Goal: Task Accomplishment & Management: Use online tool/utility

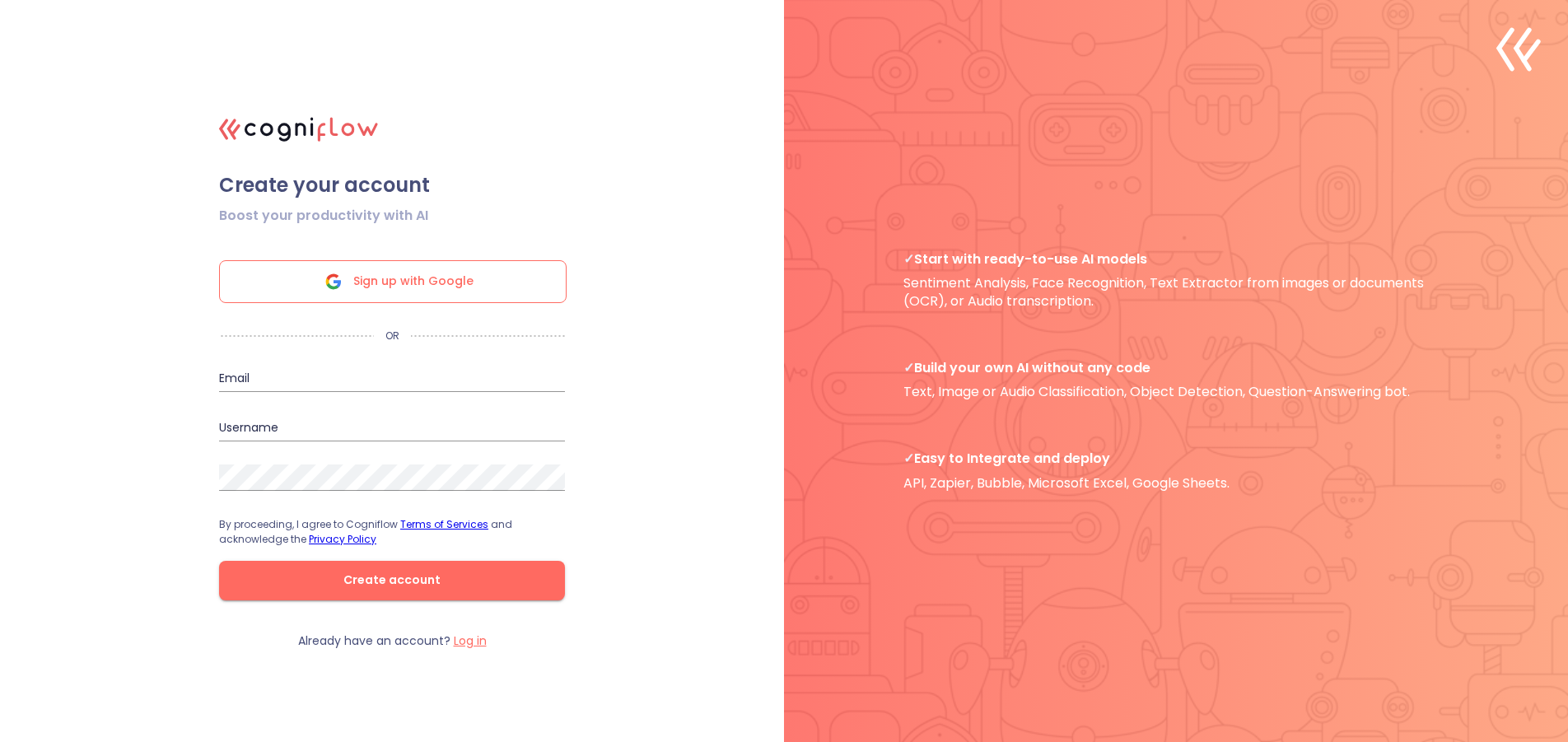
click at [443, 283] on span "Sign up with Google" at bounding box center [413, 282] width 120 height 41
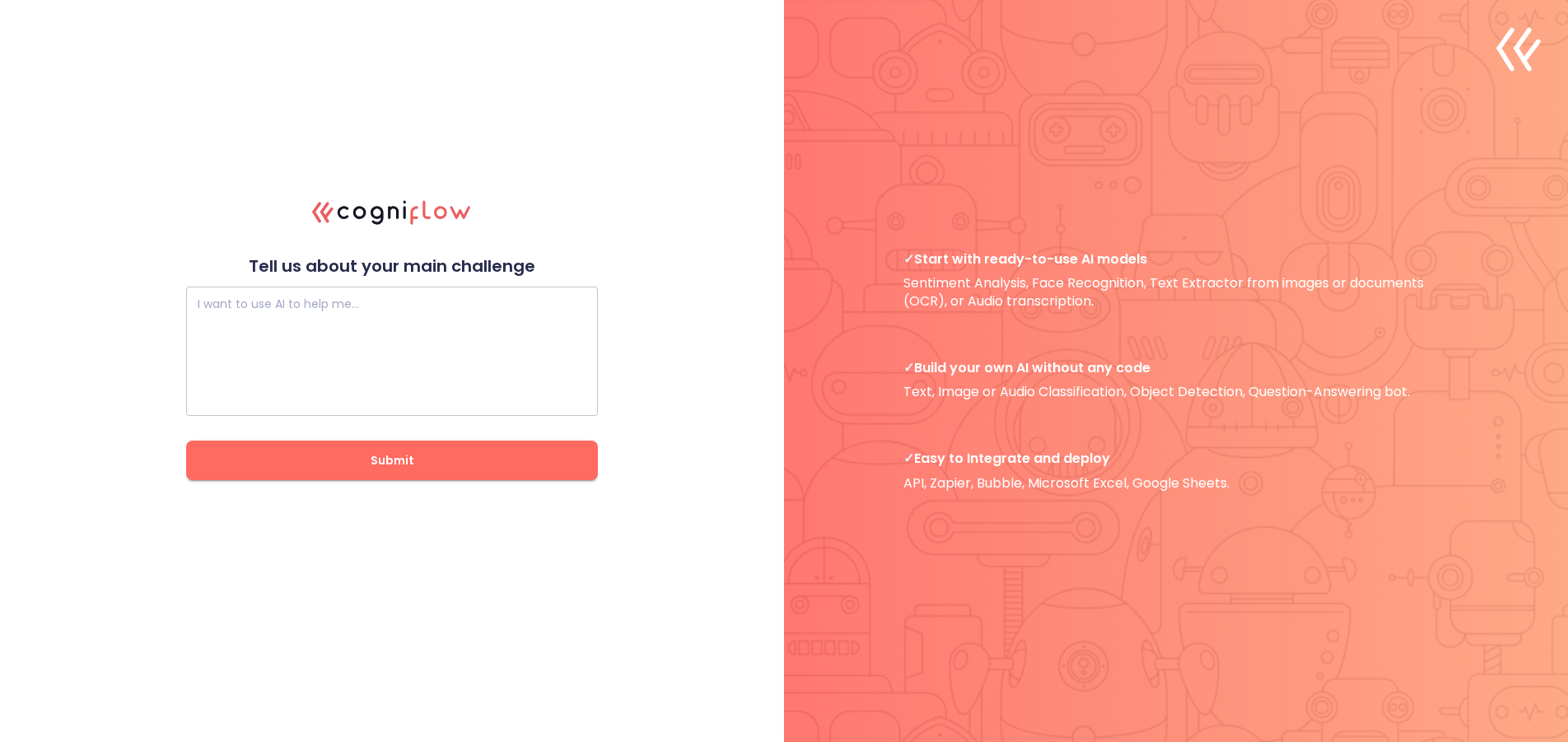
click at [478, 342] on textarea at bounding box center [391, 352] width 389 height 99
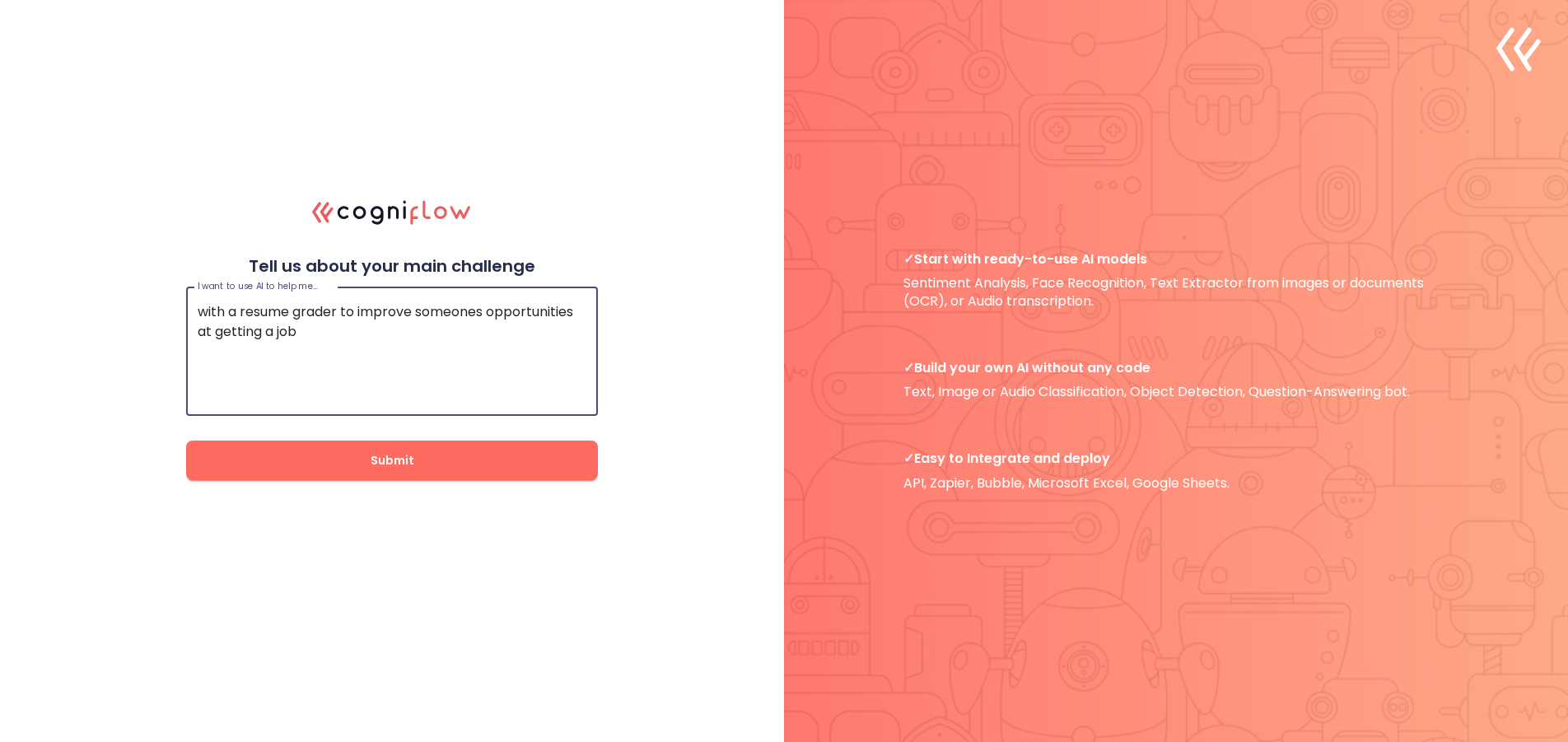
type textarea "with a resume grader to improve someones opportunities at getting a job"
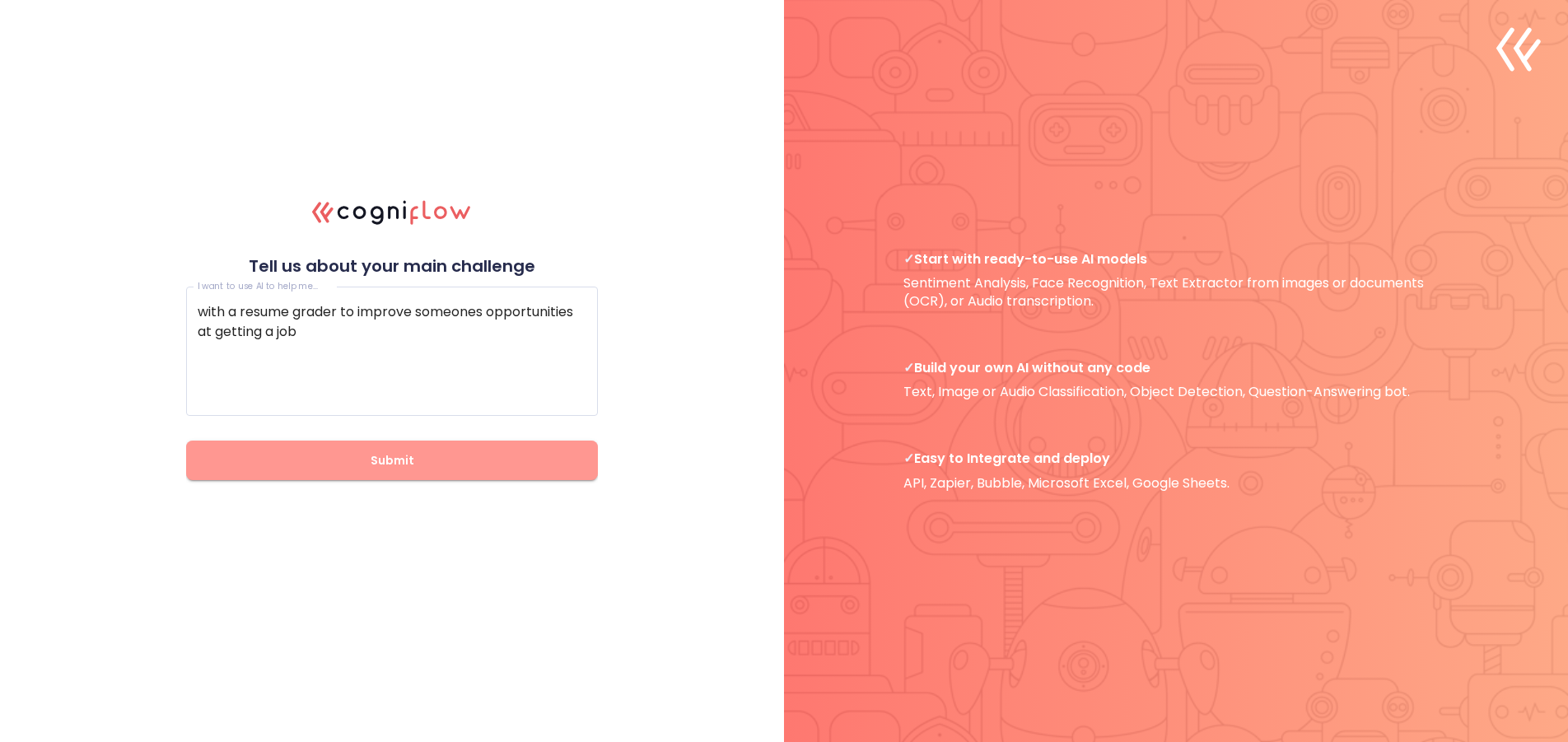
click at [371, 465] on span "Submit" at bounding box center [392, 461] width 359 height 21
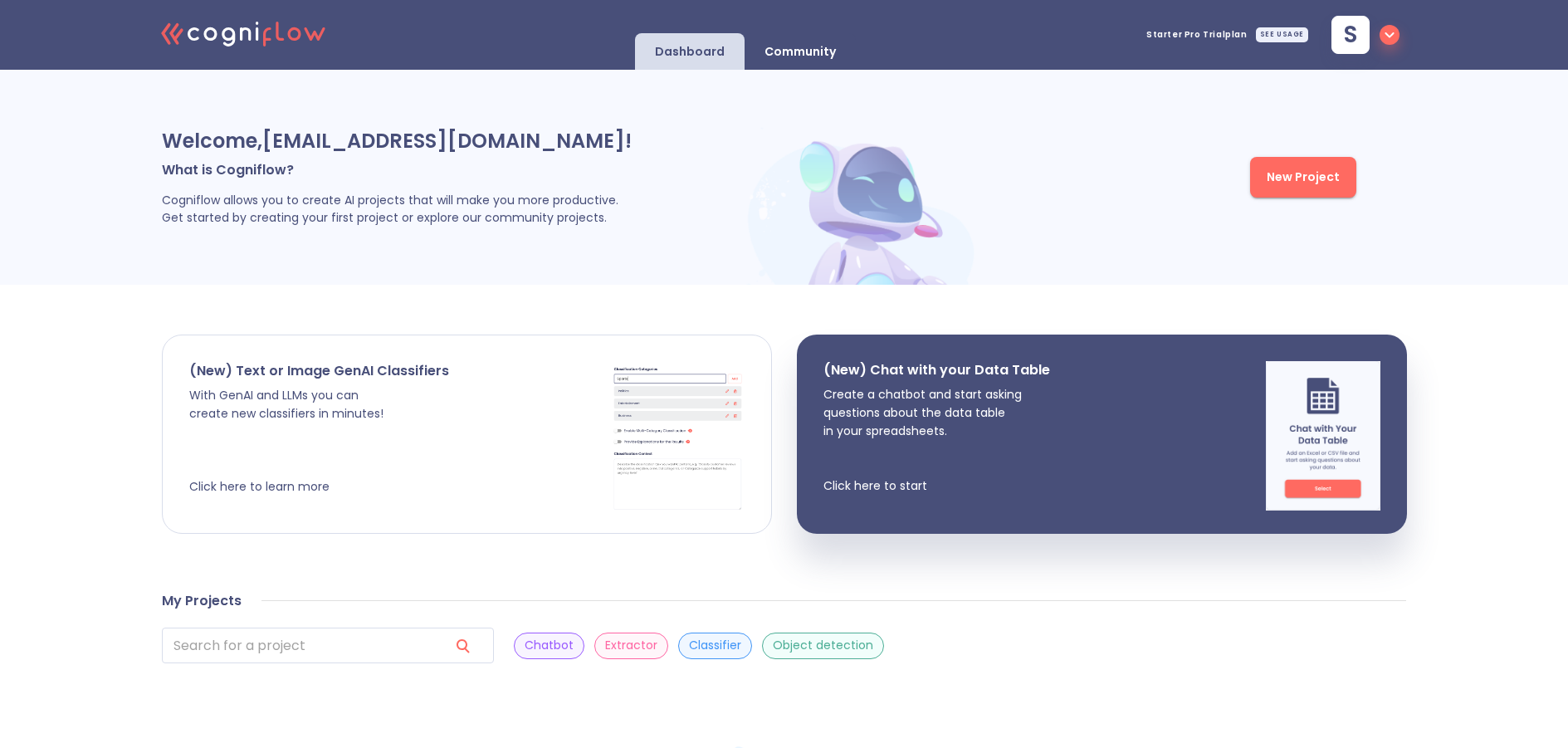
scroll to position [29, 0]
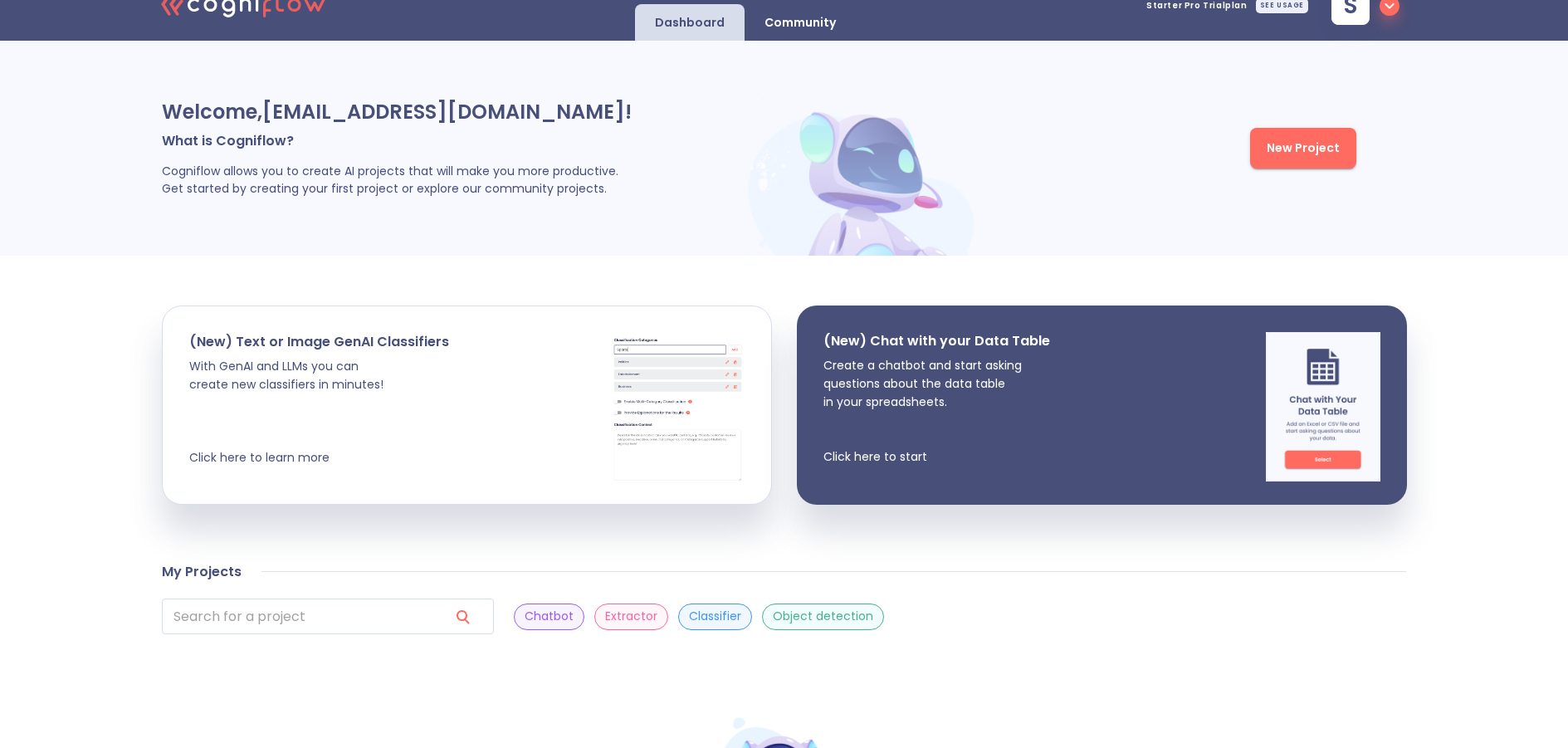
click at [1301, 151] on span "New Project" at bounding box center [1303, 148] width 73 height 21
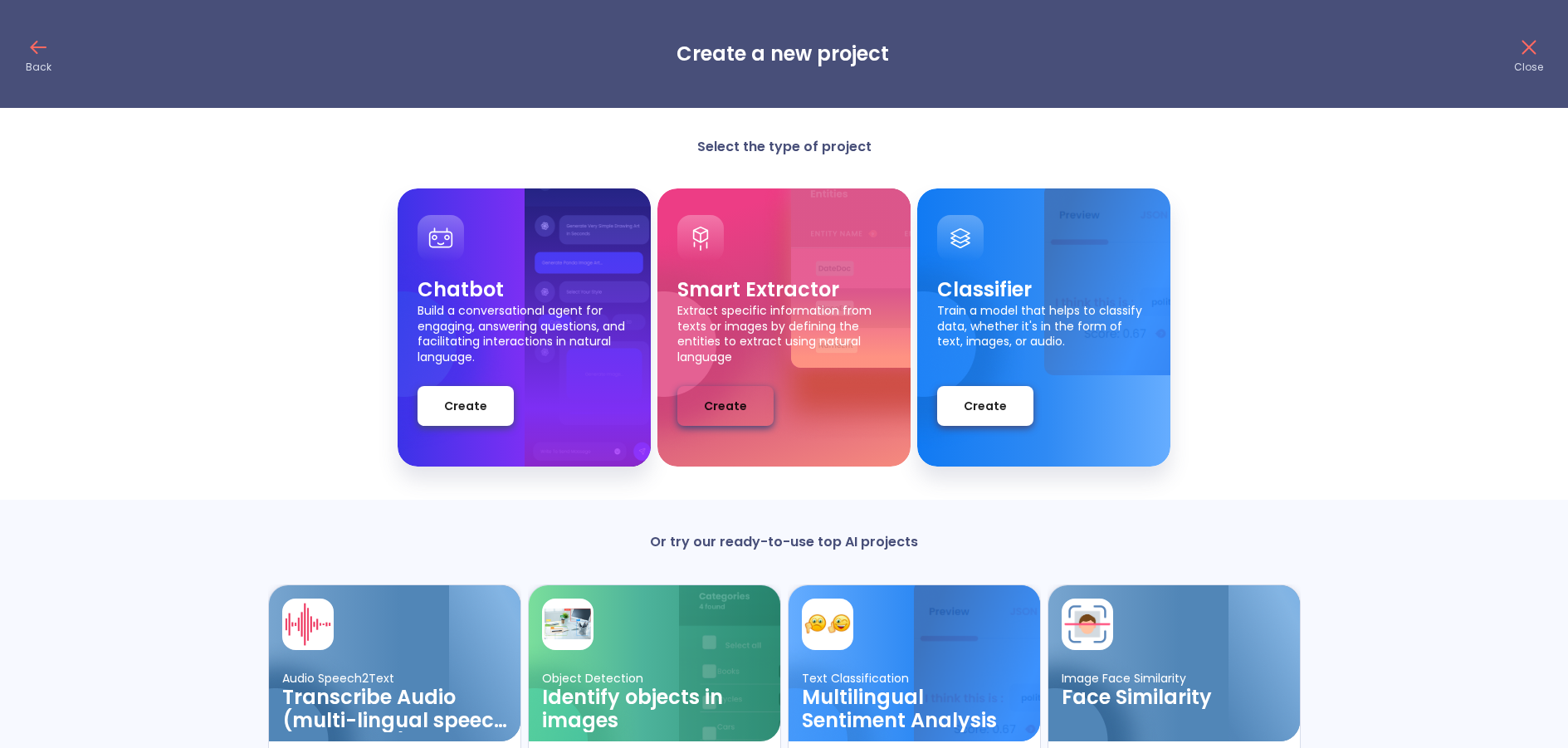
click at [735, 409] on span "Create" at bounding box center [726, 406] width 44 height 21
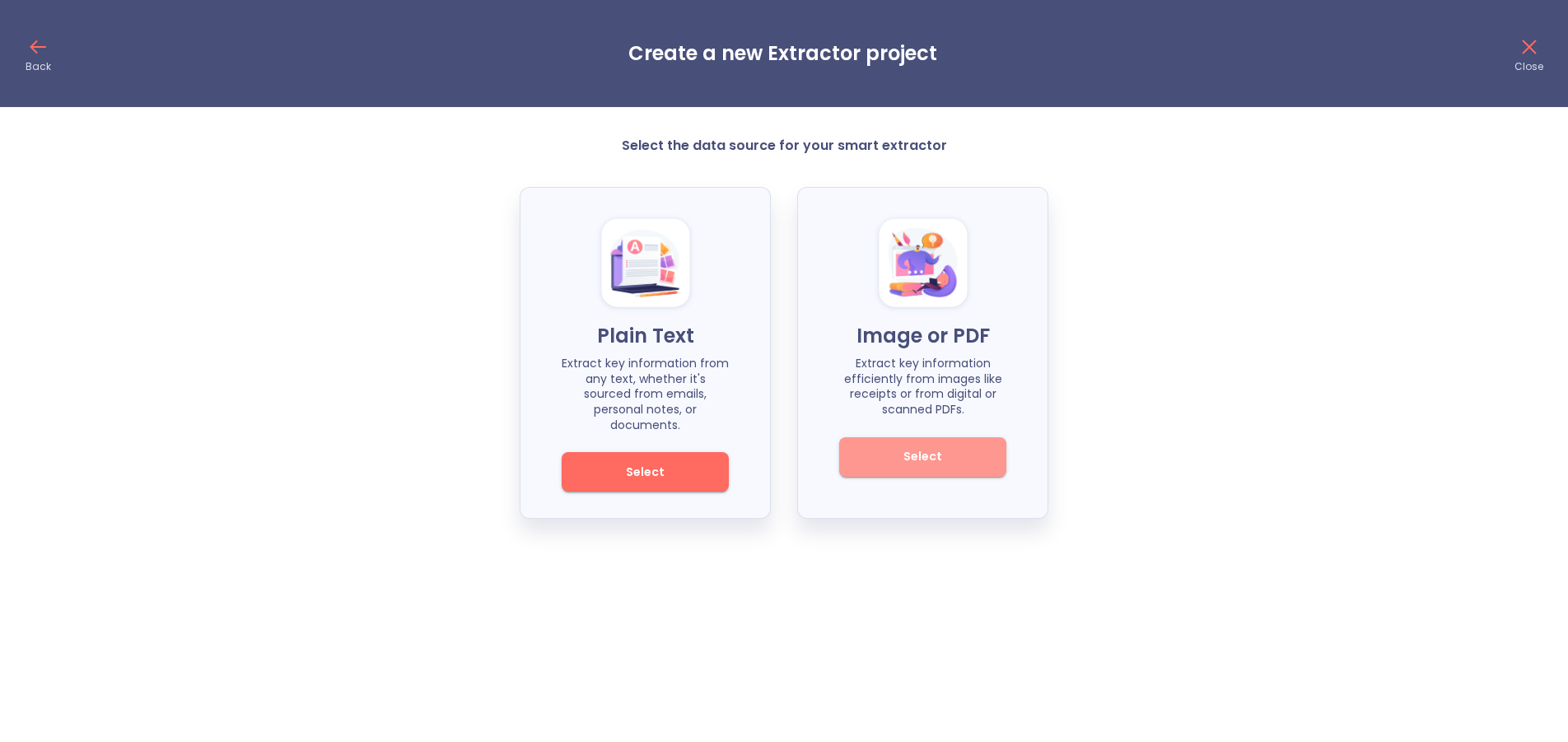
click at [971, 462] on span "Select" at bounding box center [922, 456] width 111 height 21
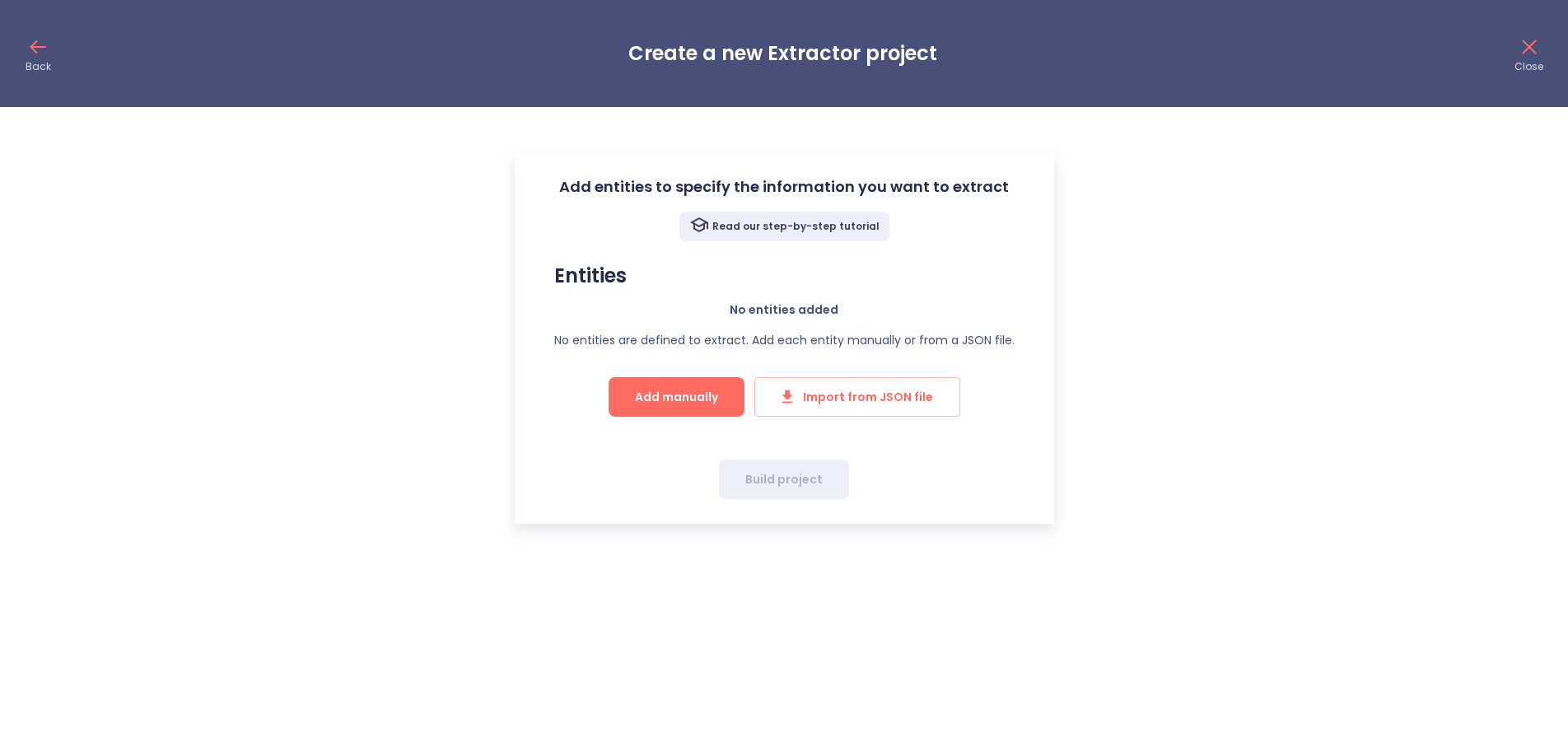
click at [831, 234] on div "Read our step-by-step tutorial" at bounding box center [784, 226] width 210 height 30
click at [687, 405] on button "Add manually" at bounding box center [676, 397] width 136 height 40
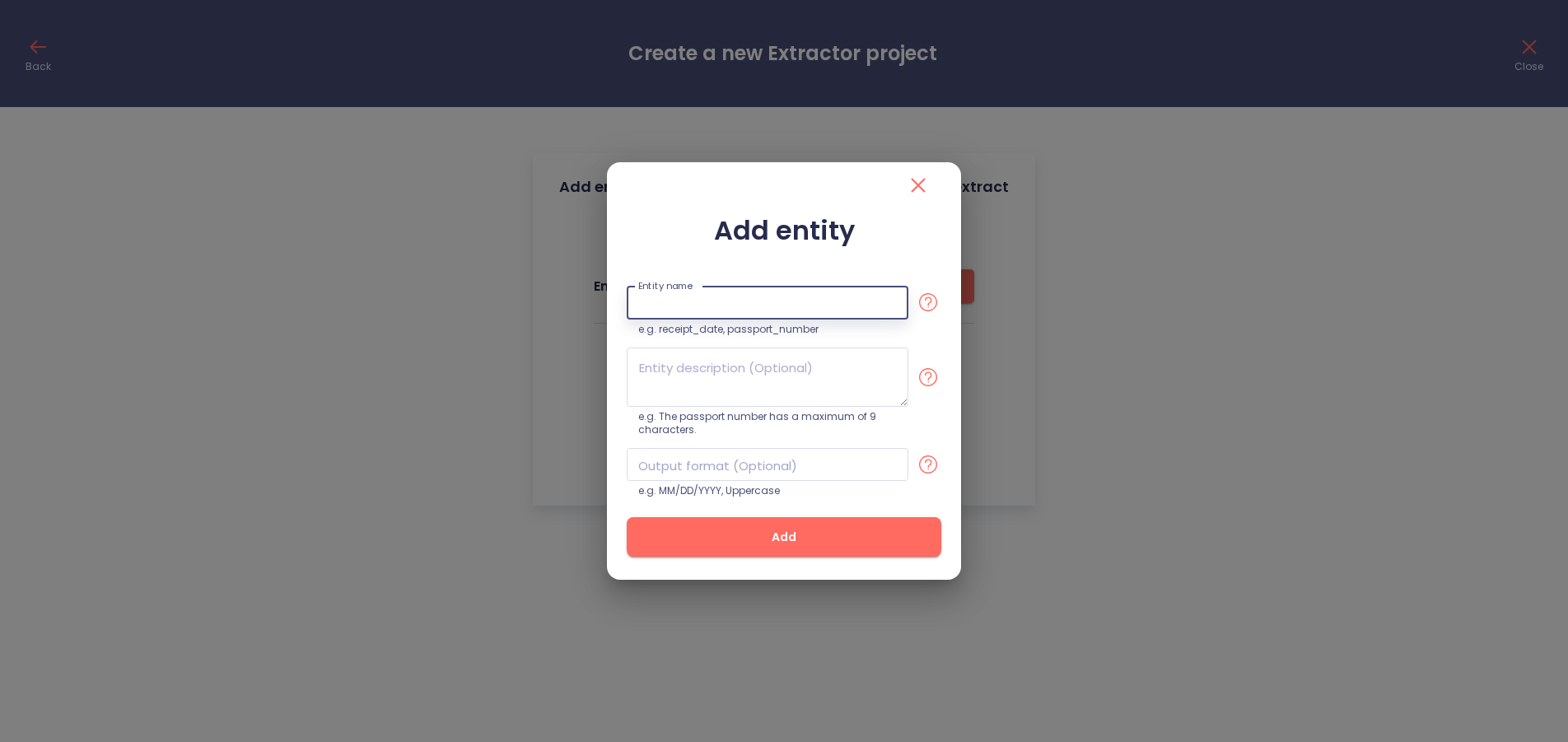
click at [758, 311] on input "text" at bounding box center [767, 302] width 281 height 33
click at [919, 183] on icon "close" at bounding box center [918, 185] width 26 height 26
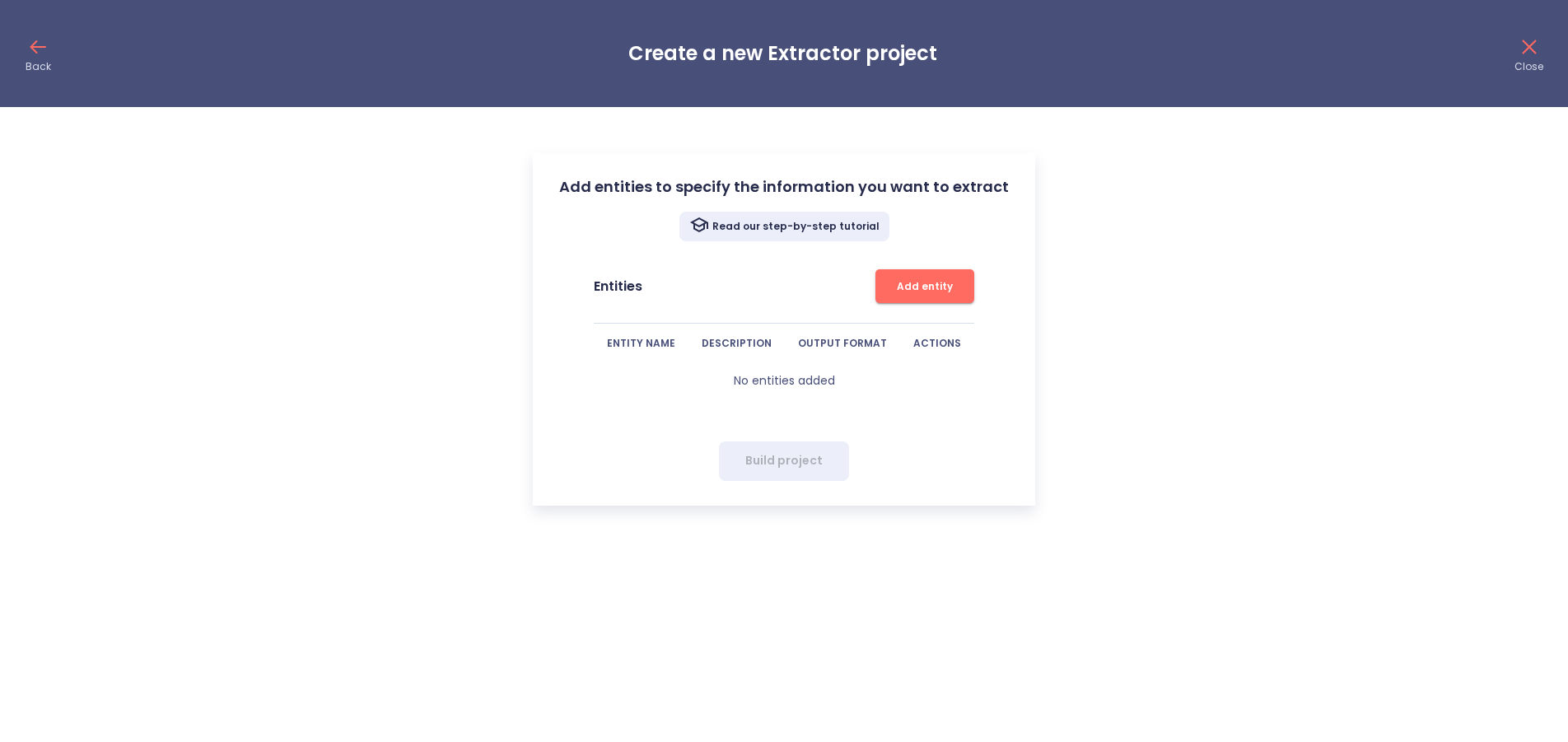
click at [1524, 62] on p "Close" at bounding box center [1529, 67] width 29 height 14
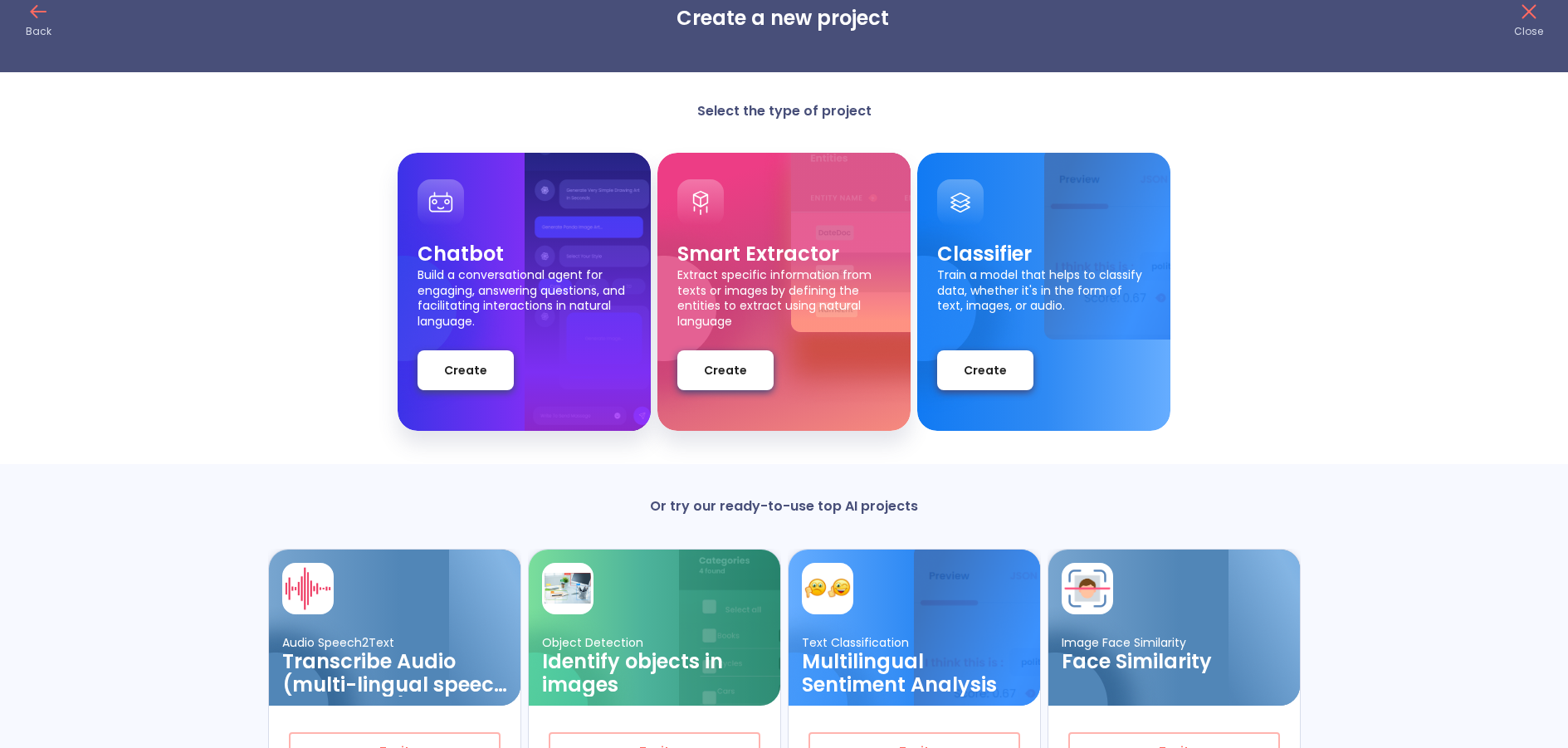
scroll to position [154, 0]
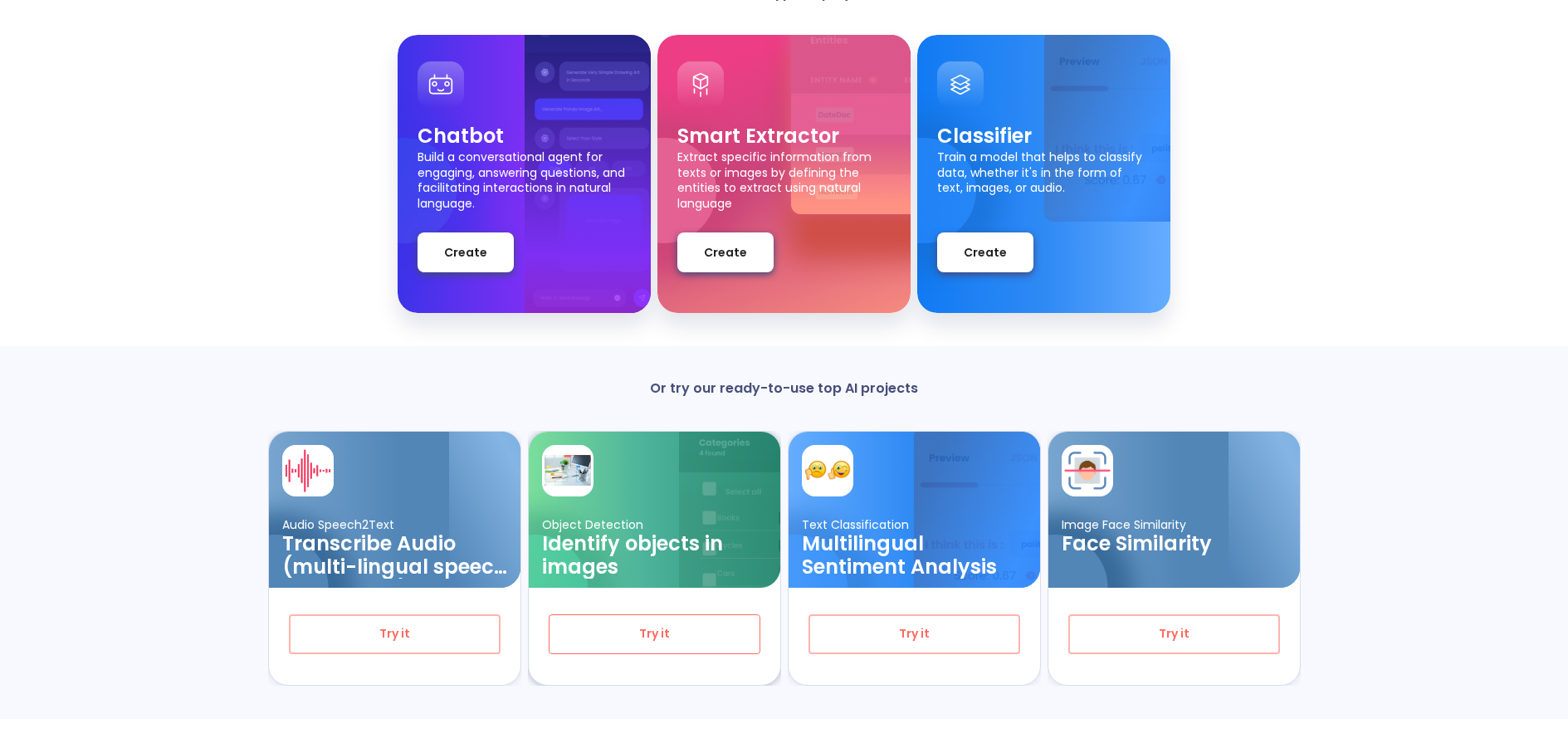
click at [702, 631] on span "Try it" at bounding box center [654, 633] width 157 height 21
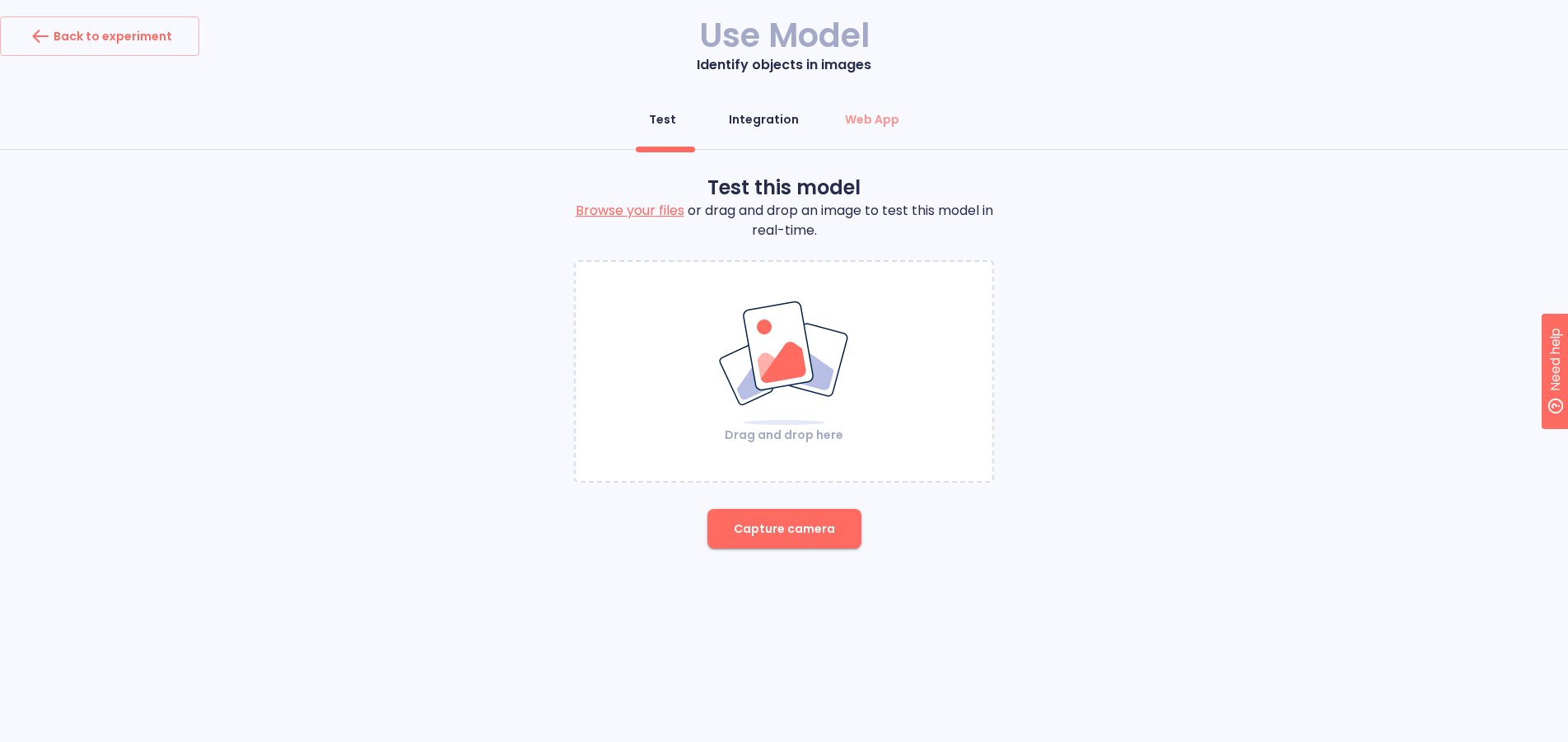
click at [776, 115] on div "Integration" at bounding box center [764, 119] width 70 height 16
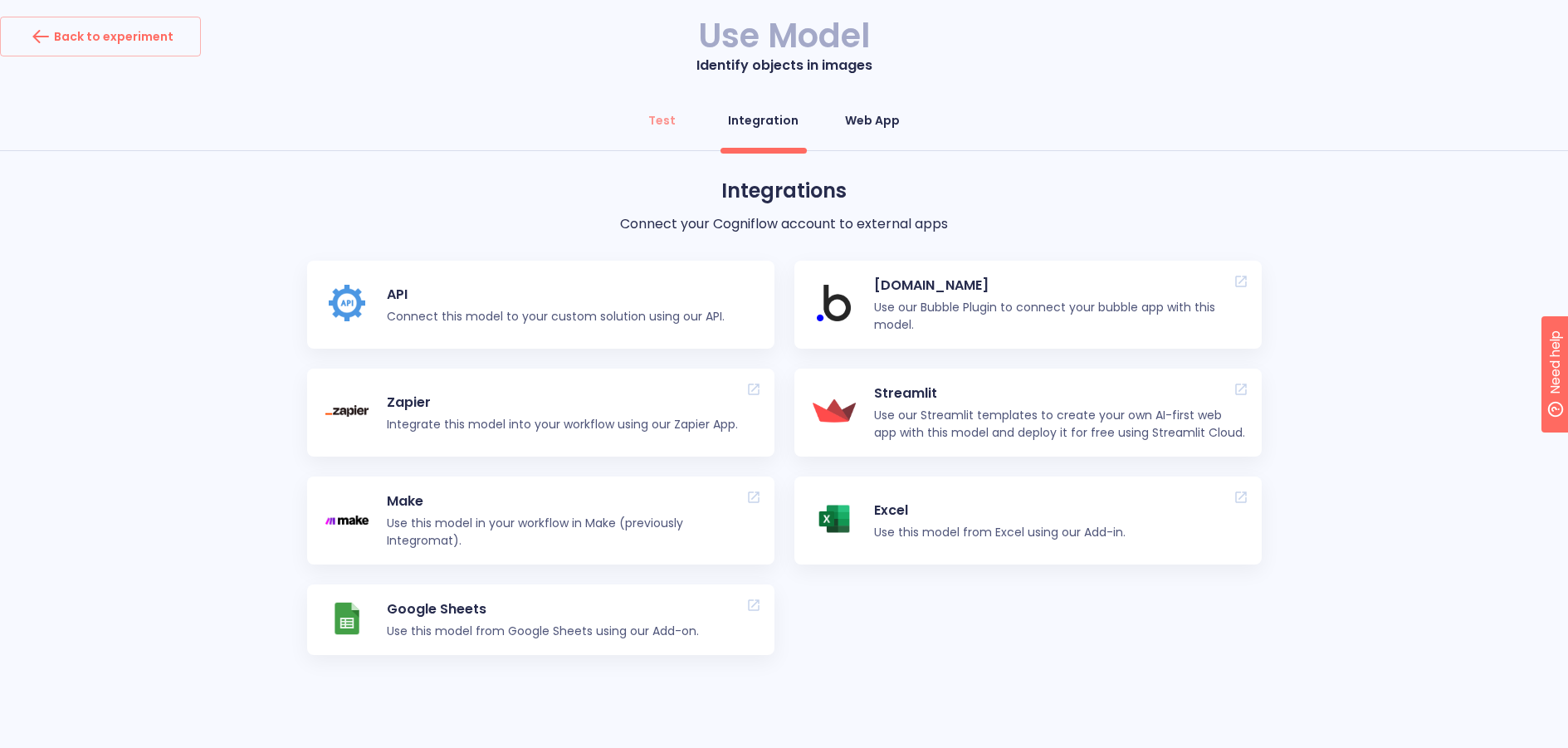
click at [855, 130] on button "Web App" at bounding box center [872, 121] width 74 height 40
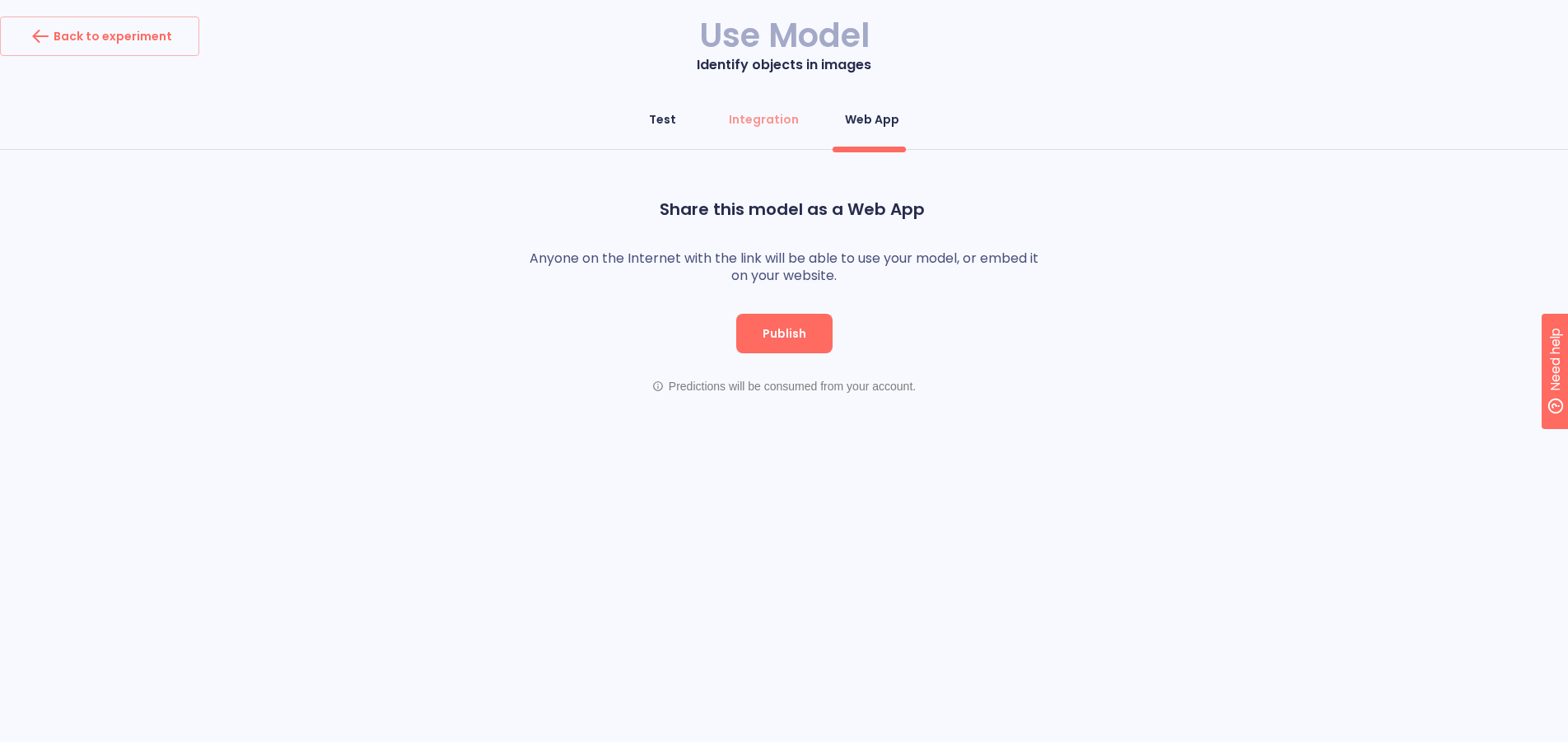
click at [678, 123] on span "Test" at bounding box center [663, 119] width 40 height 16
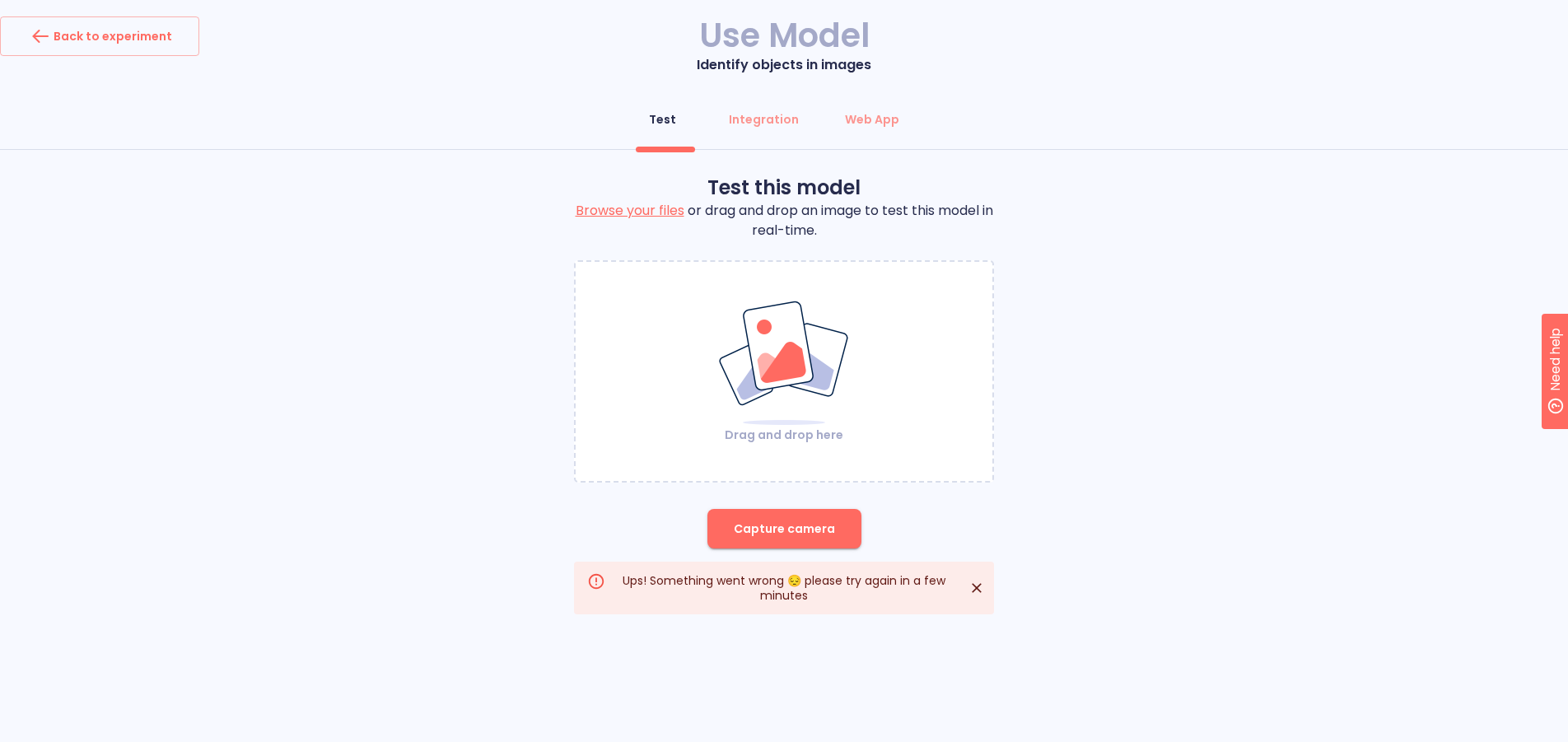
click at [677, 390] on div "Drag and drop here" at bounding box center [784, 371] width 417 height 143
click at [972, 583] on icon "Close" at bounding box center [977, 588] width 16 height 16
